Goal: Information Seeking & Learning: Find contact information

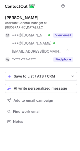
scroll to position [113, 80]
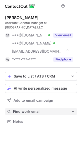
click at [40, 109] on span "Find work email" at bounding box center [42, 111] width 58 height 5
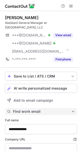
type input "**********"
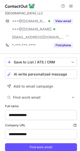
scroll to position [0, 0]
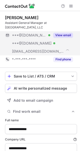
click at [56, 34] on button "View email" at bounding box center [64, 35] width 20 height 5
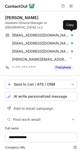
scroll to position [179, 77]
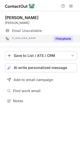
scroll to position [2, 3]
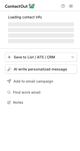
scroll to position [102, 80]
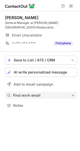
click at [38, 98] on button "Find work email" at bounding box center [41, 95] width 72 height 7
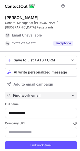
scroll to position [155, 77]
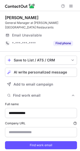
type input "**********"
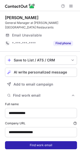
click at [49, 143] on button "Find work email" at bounding box center [41, 145] width 72 height 8
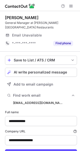
scroll to position [163, 77]
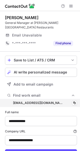
click at [75, 102] on div "jmarlin@millersalehouse.com jmarlin@millersalehouse.com Copy" at bounding box center [41, 103] width 72 height 8
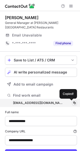
click at [73, 101] on span at bounding box center [75, 103] width 4 height 4
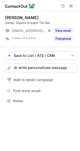
scroll to position [2, 3]
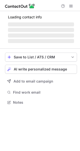
scroll to position [2, 3]
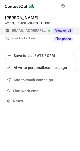
click at [64, 28] on button "View email" at bounding box center [64, 30] width 20 height 5
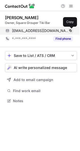
click at [72, 31] on span at bounding box center [71, 31] width 4 height 4
